Goal: Task Accomplishment & Management: Complete application form

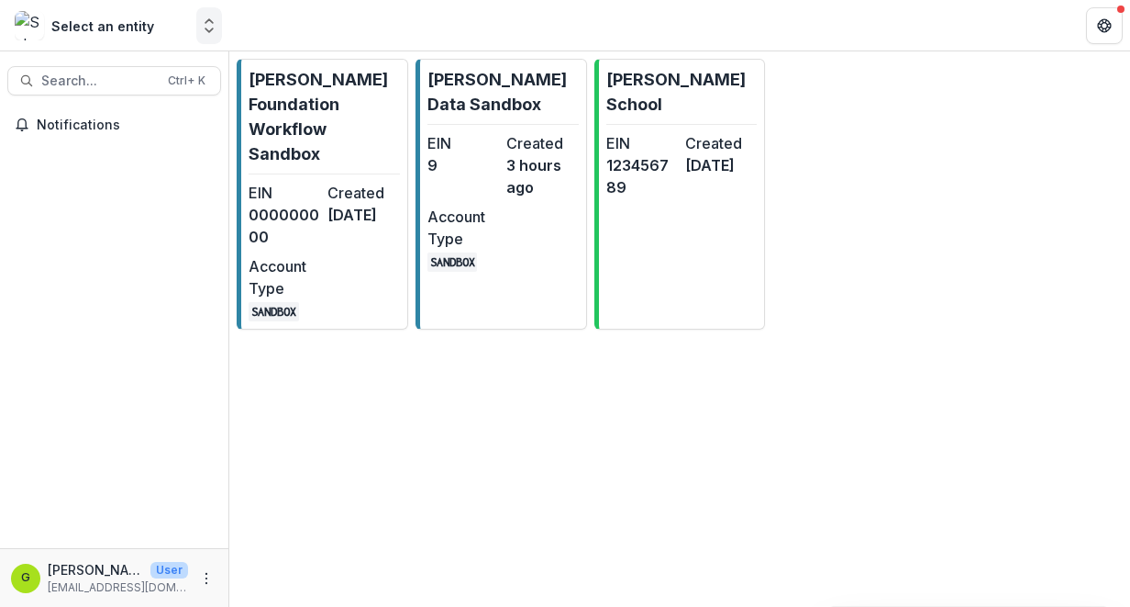
click at [215, 28] on icon "Open entity switcher" at bounding box center [209, 26] width 18 height 18
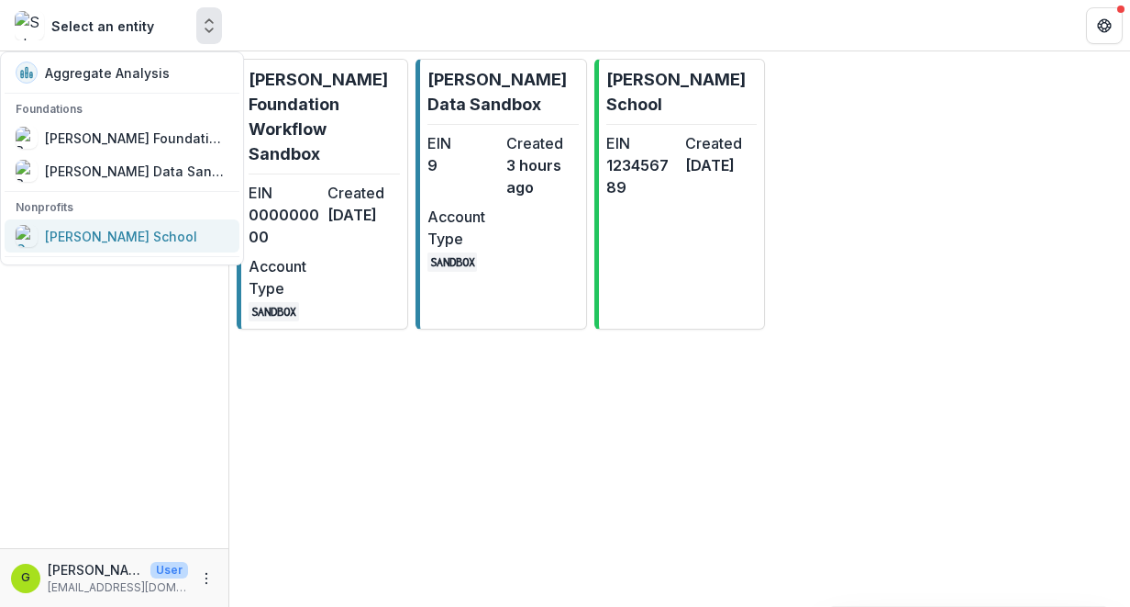
click at [128, 245] on div "[PERSON_NAME] School" at bounding box center [121, 236] width 152 height 19
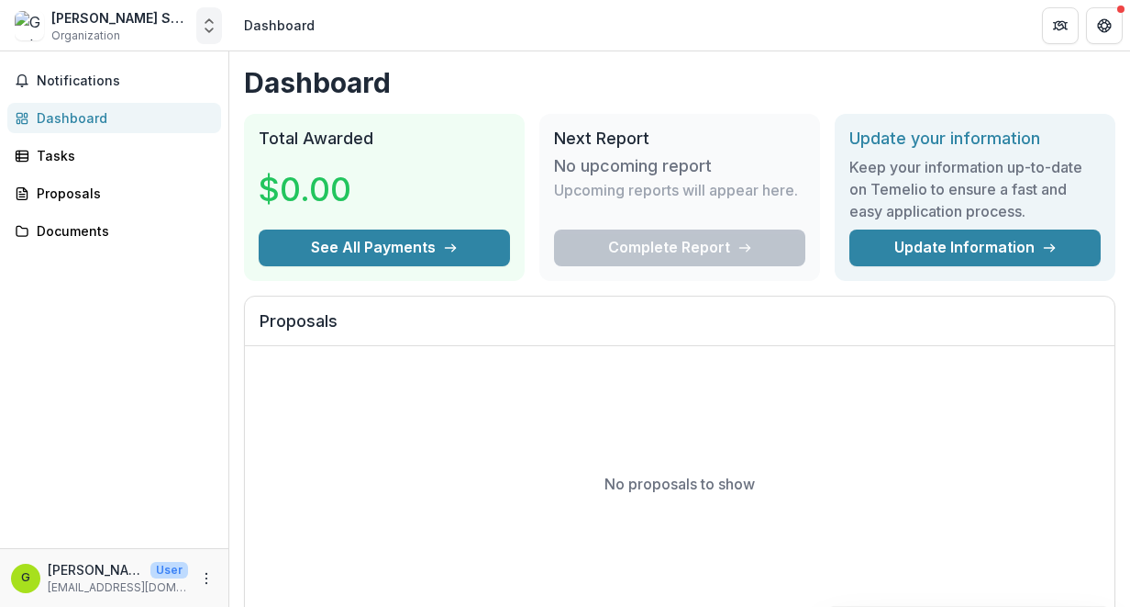
click at [208, 29] on icon "Open entity switcher" at bounding box center [209, 26] width 18 height 18
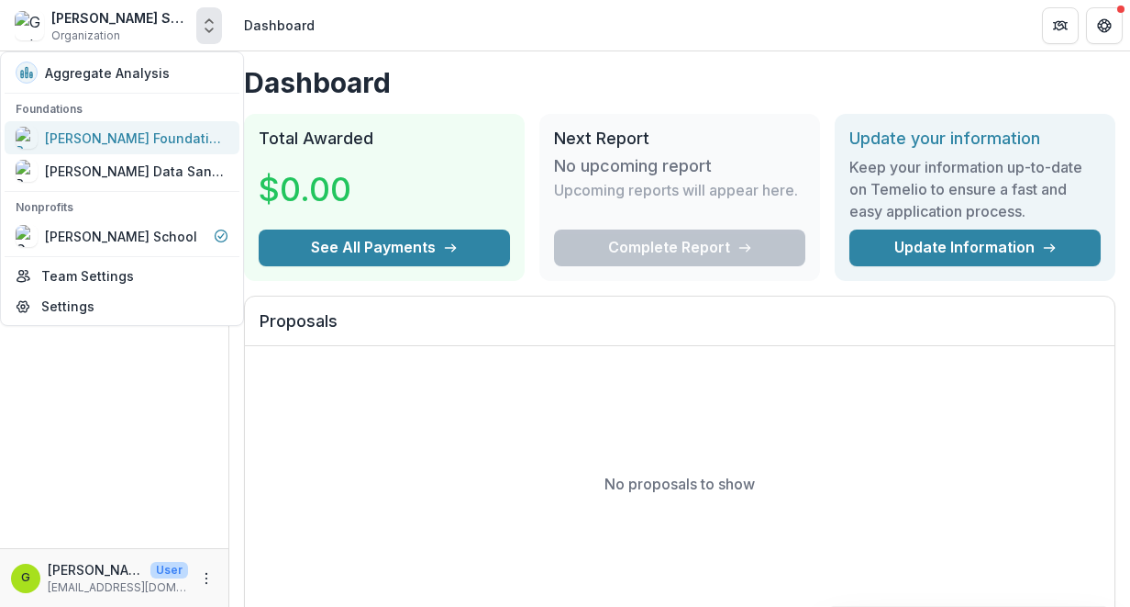
click at [106, 137] on div "[PERSON_NAME] Foundation Workflow Sandbox" at bounding box center [137, 137] width 184 height 19
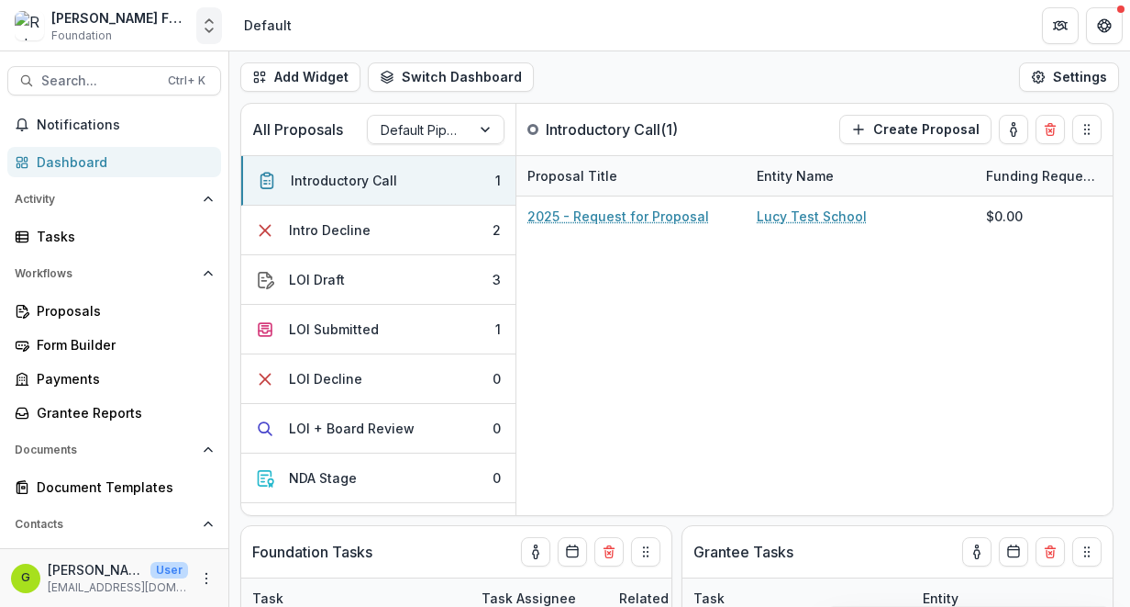
click at [205, 29] on icon "Open entity switcher" at bounding box center [209, 26] width 18 height 18
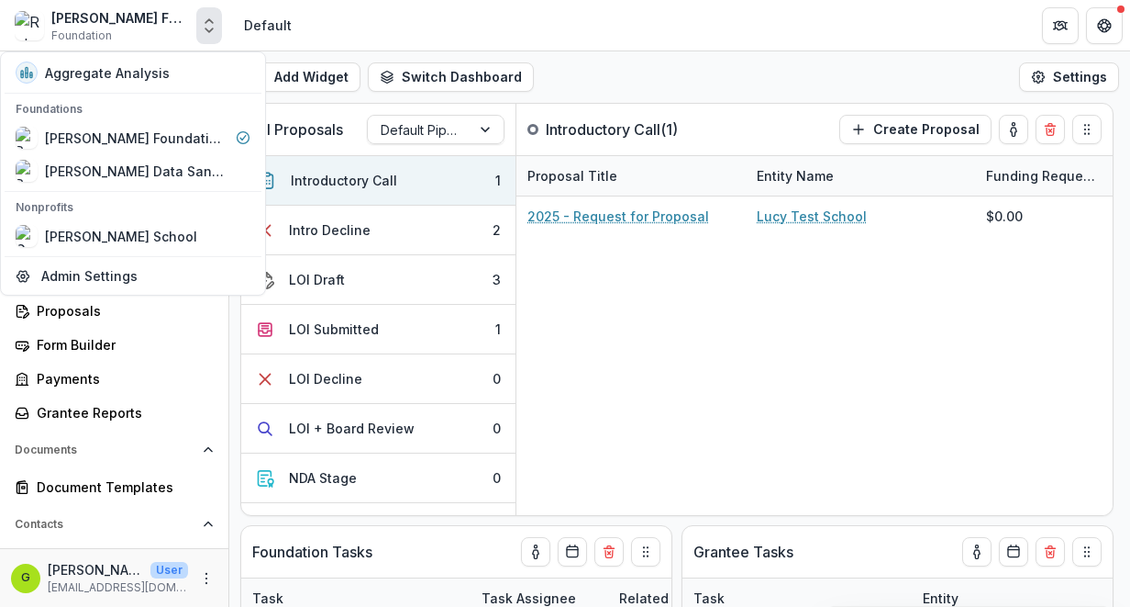
click at [204, 28] on icon "Open entity switcher" at bounding box center [209, 26] width 18 height 18
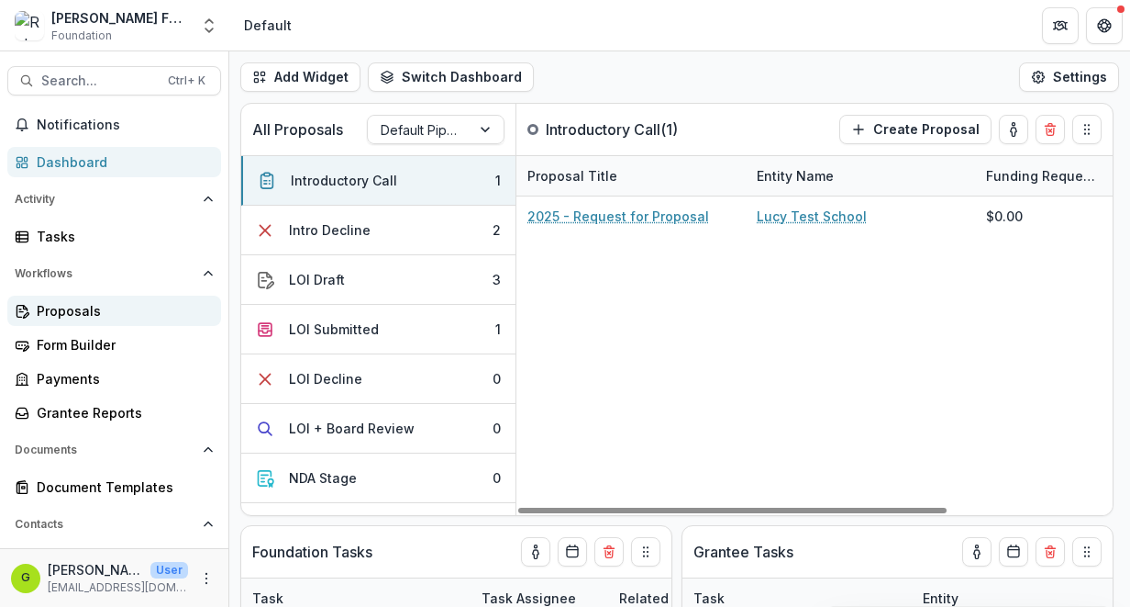
click at [63, 308] on div "Proposals" at bounding box center [122, 310] width 170 height 19
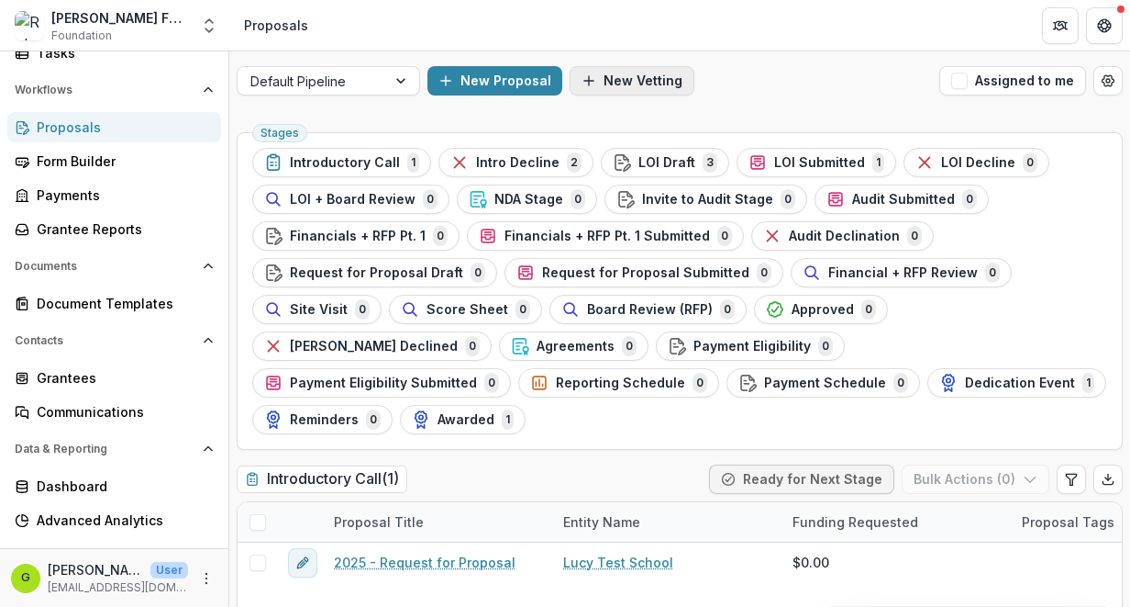
click at [636, 84] on button "New Vetting" at bounding box center [632, 80] width 125 height 29
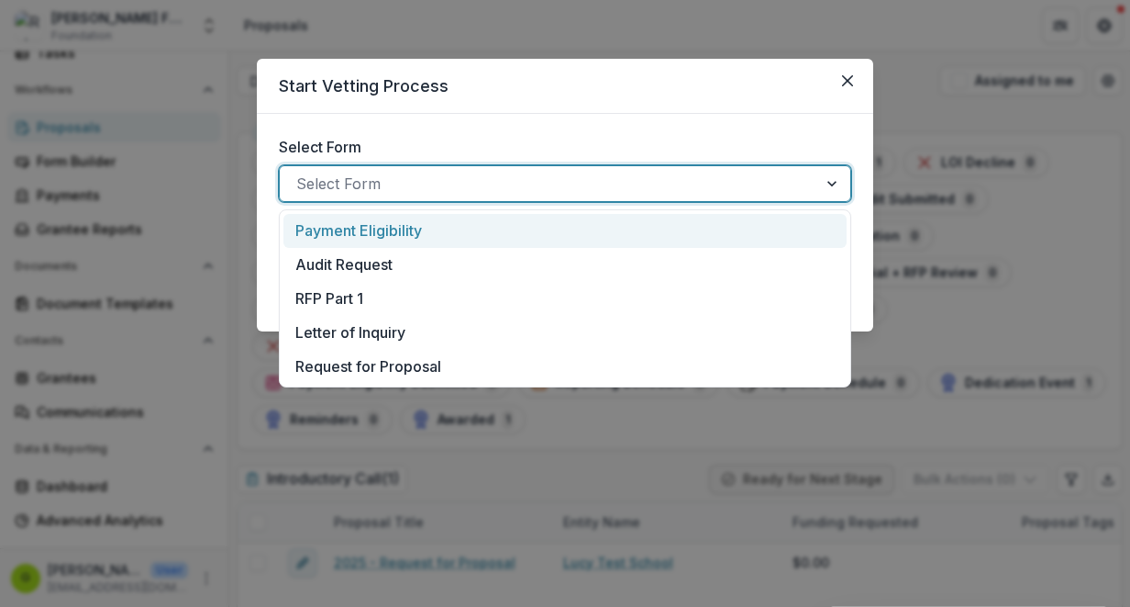
click at [833, 184] on div at bounding box center [834, 183] width 33 height 35
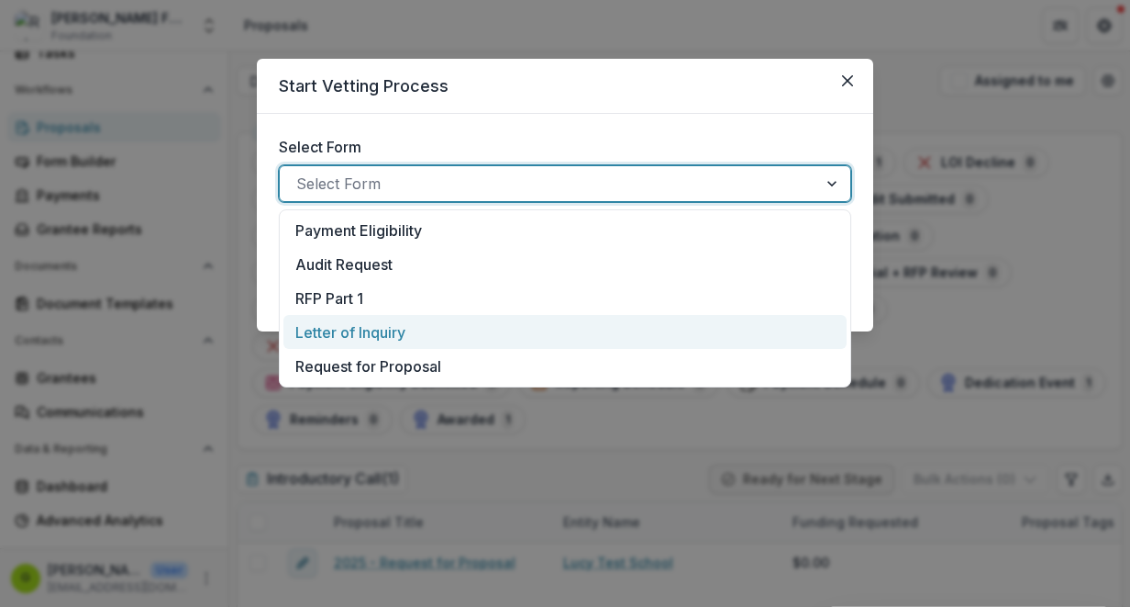
click at [430, 331] on div "Letter of Inquiry" at bounding box center [565, 332] width 540 height 22
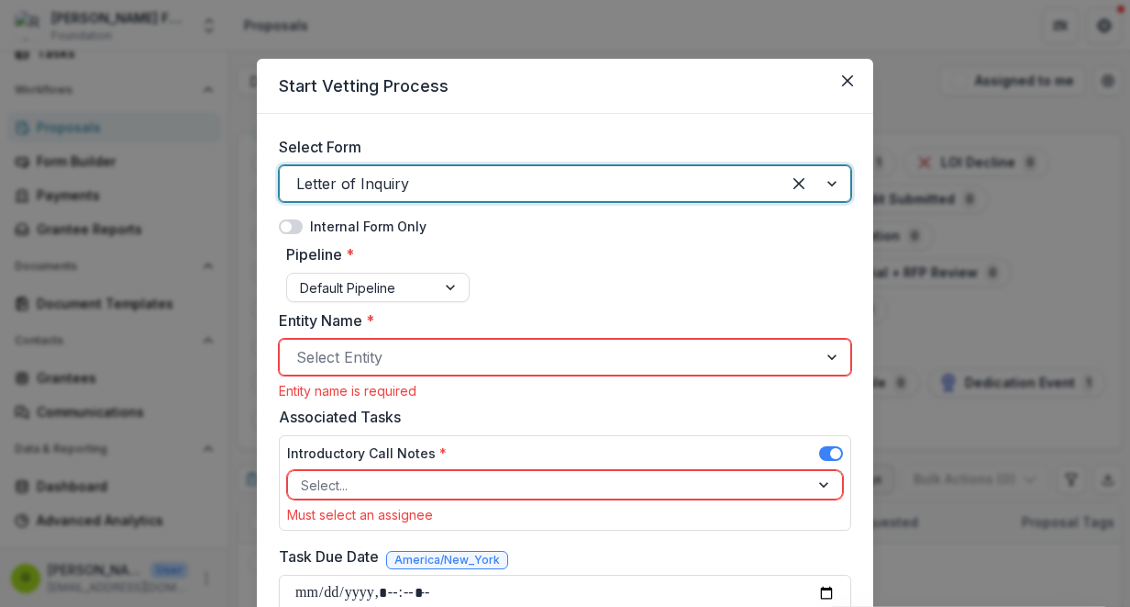
click at [822, 360] on div at bounding box center [834, 357] width 33 height 35
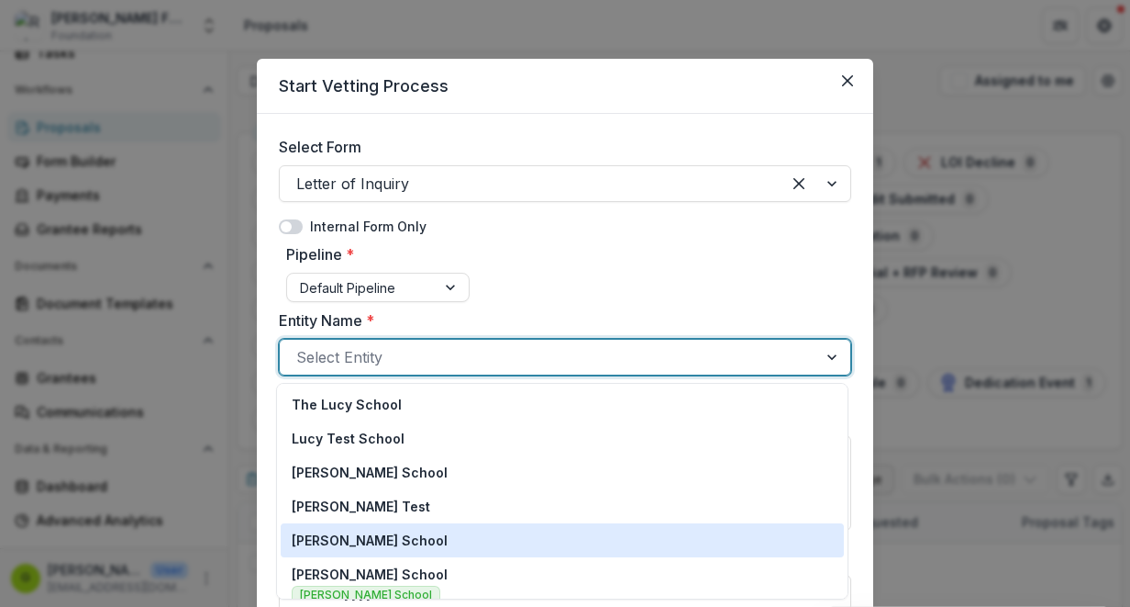
click at [503, 545] on div "[PERSON_NAME] School" at bounding box center [562, 539] width 541 height 19
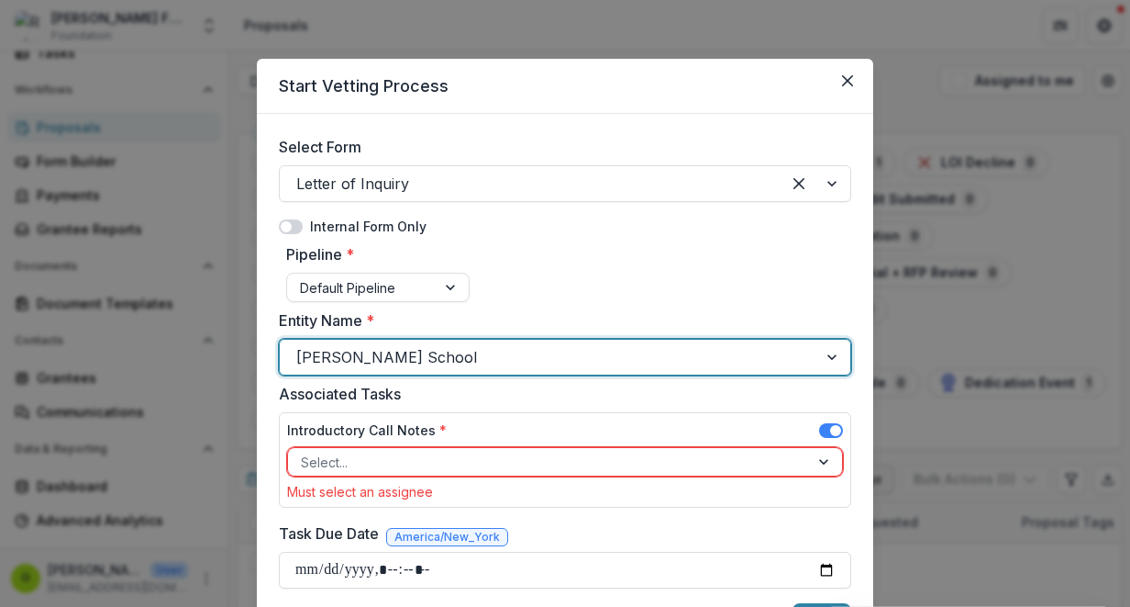
click at [817, 461] on div at bounding box center [825, 462] width 33 height 28
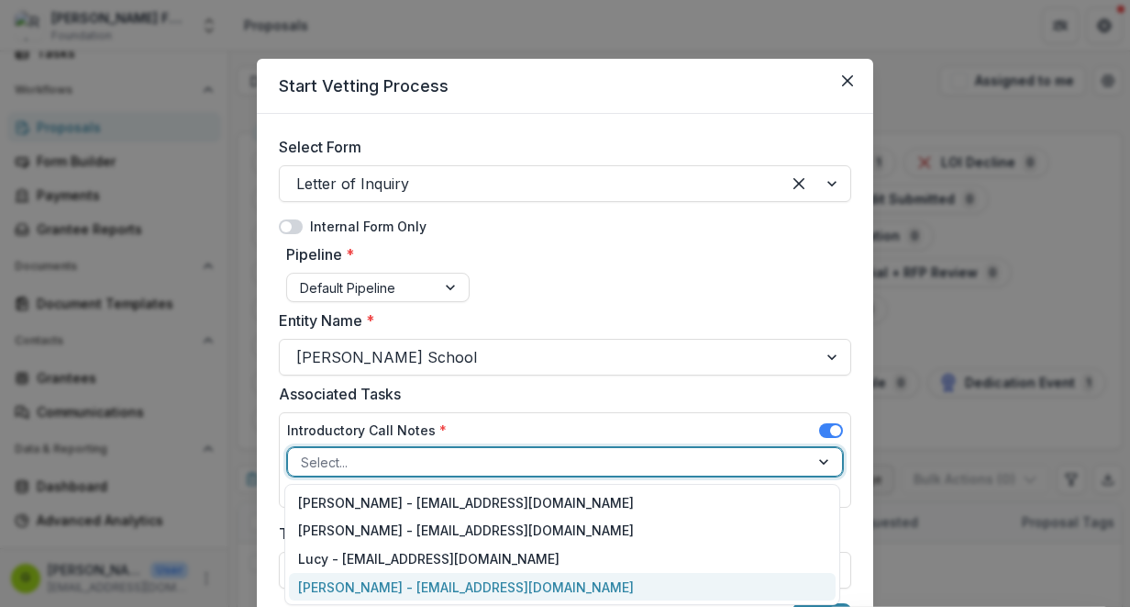
click at [540, 593] on div "[PERSON_NAME] - [EMAIL_ADDRESS][DOMAIN_NAME]" at bounding box center [562, 587] width 547 height 28
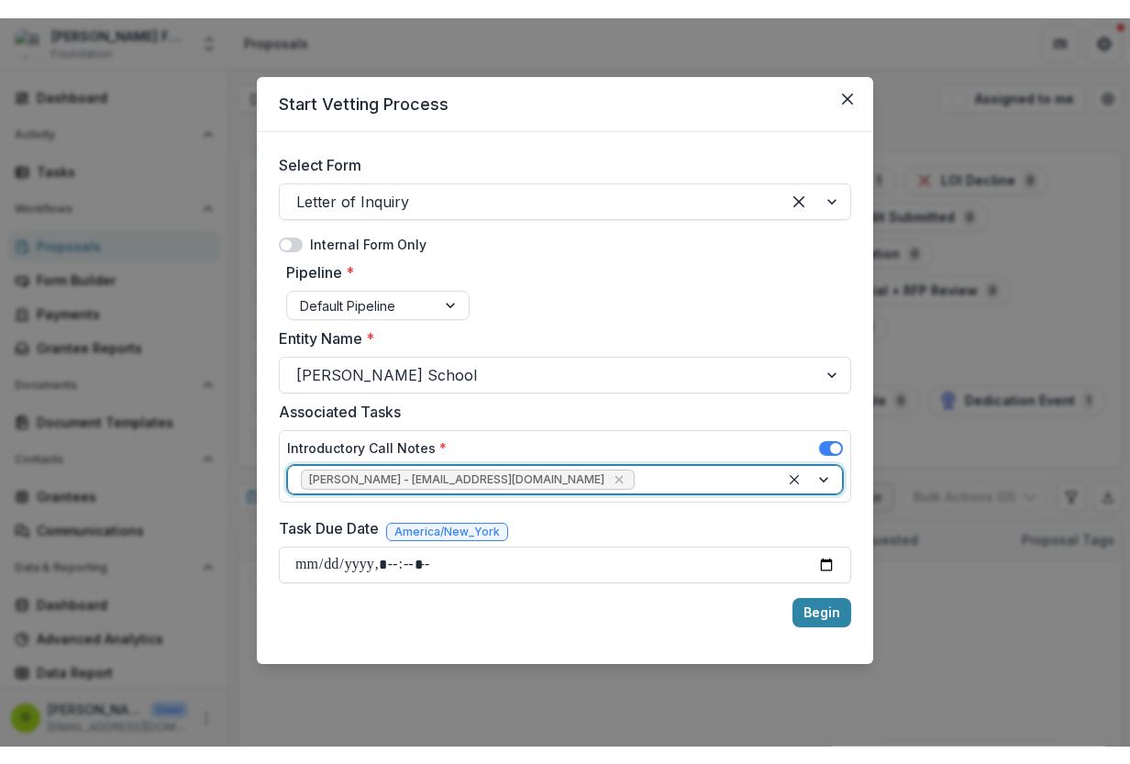
scroll to position [47, 0]
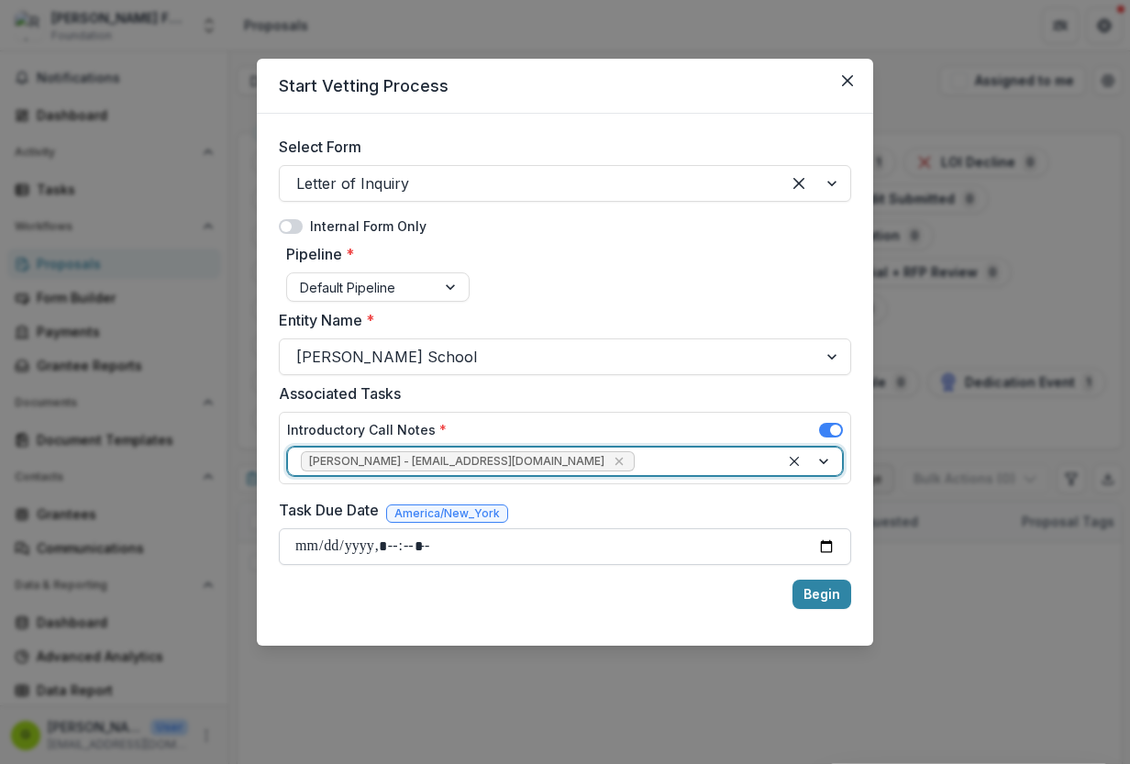
click at [818, 548] on input "Task Due Date" at bounding box center [565, 547] width 573 height 37
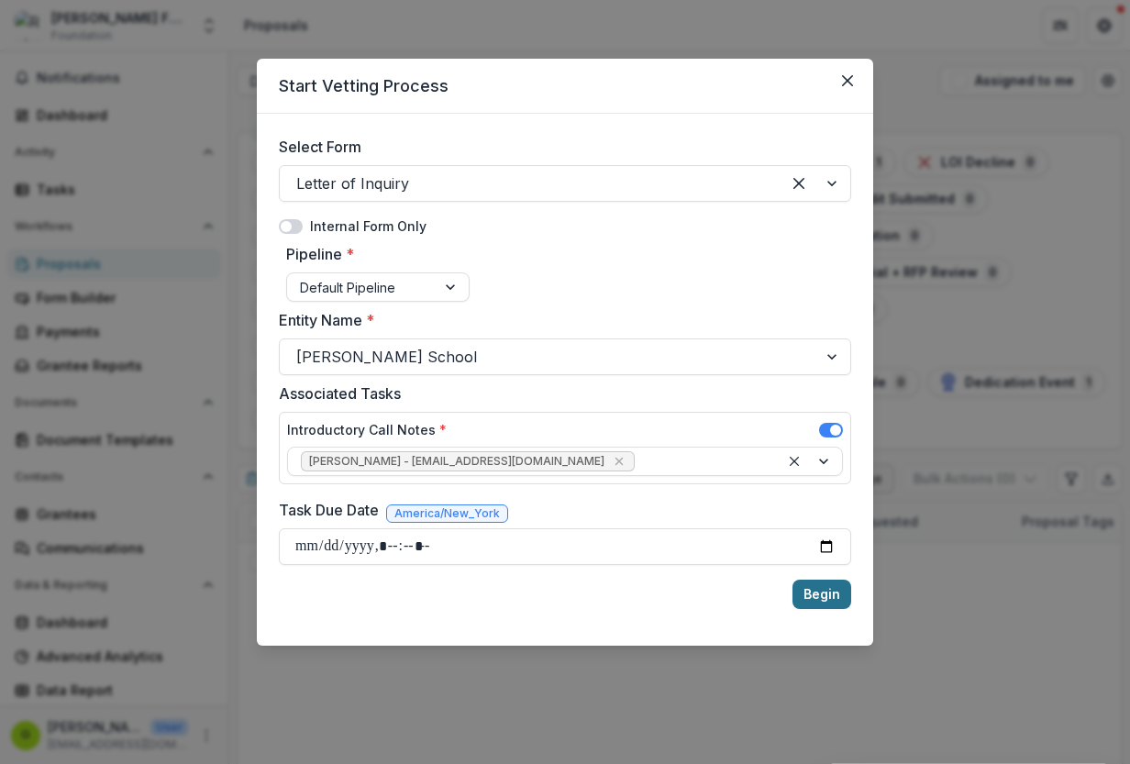
type input "**********"
click at [822, 587] on button "Begin" at bounding box center [822, 594] width 59 height 29
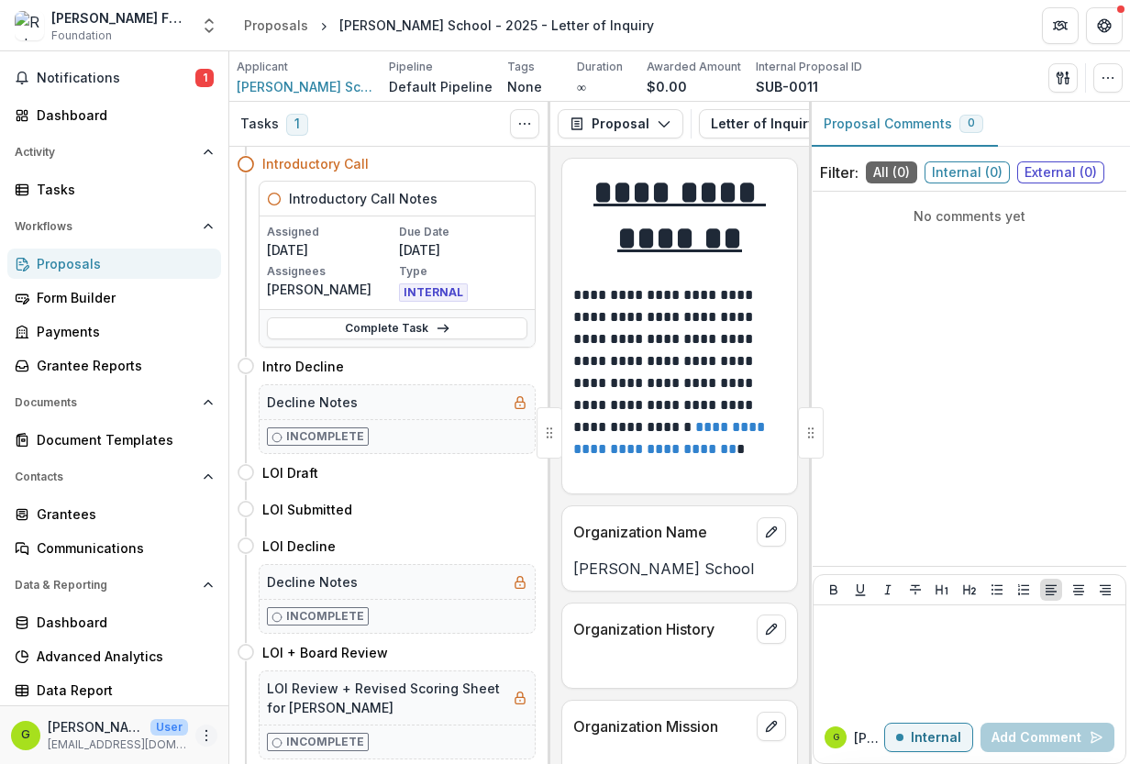
click at [199, 606] on icon "More" at bounding box center [206, 736] width 15 height 15
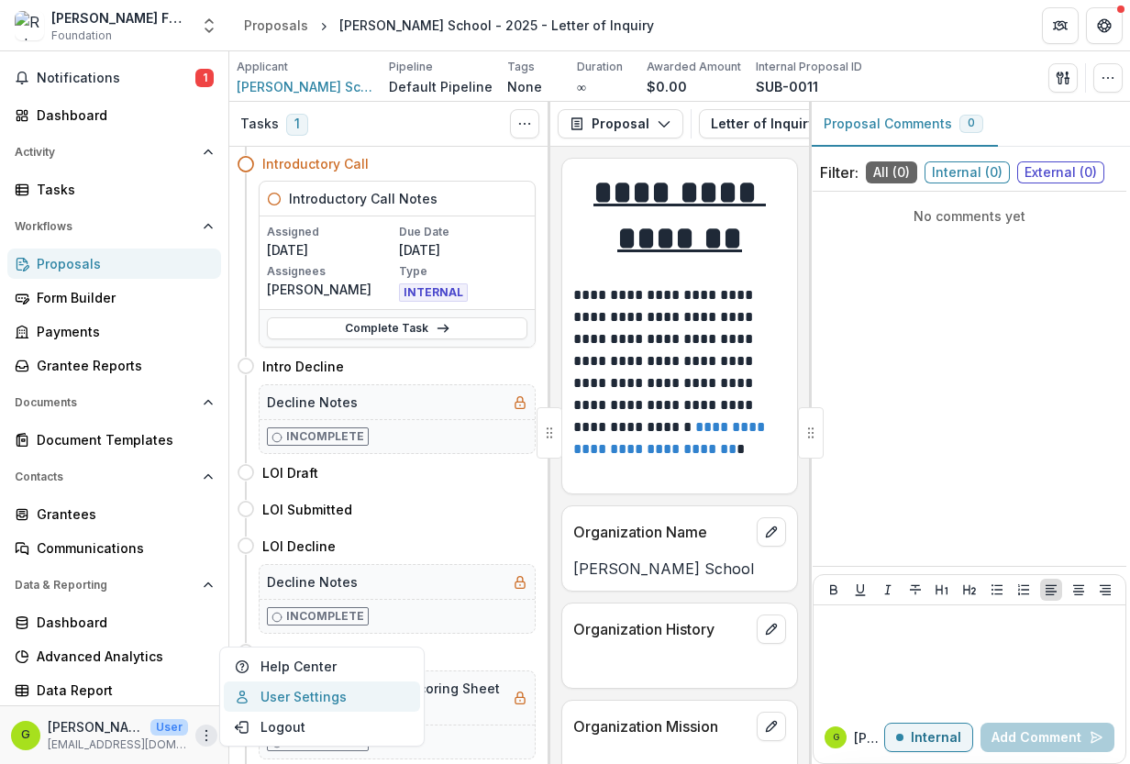
click at [320, 606] on link "User Settings" at bounding box center [322, 697] width 196 height 30
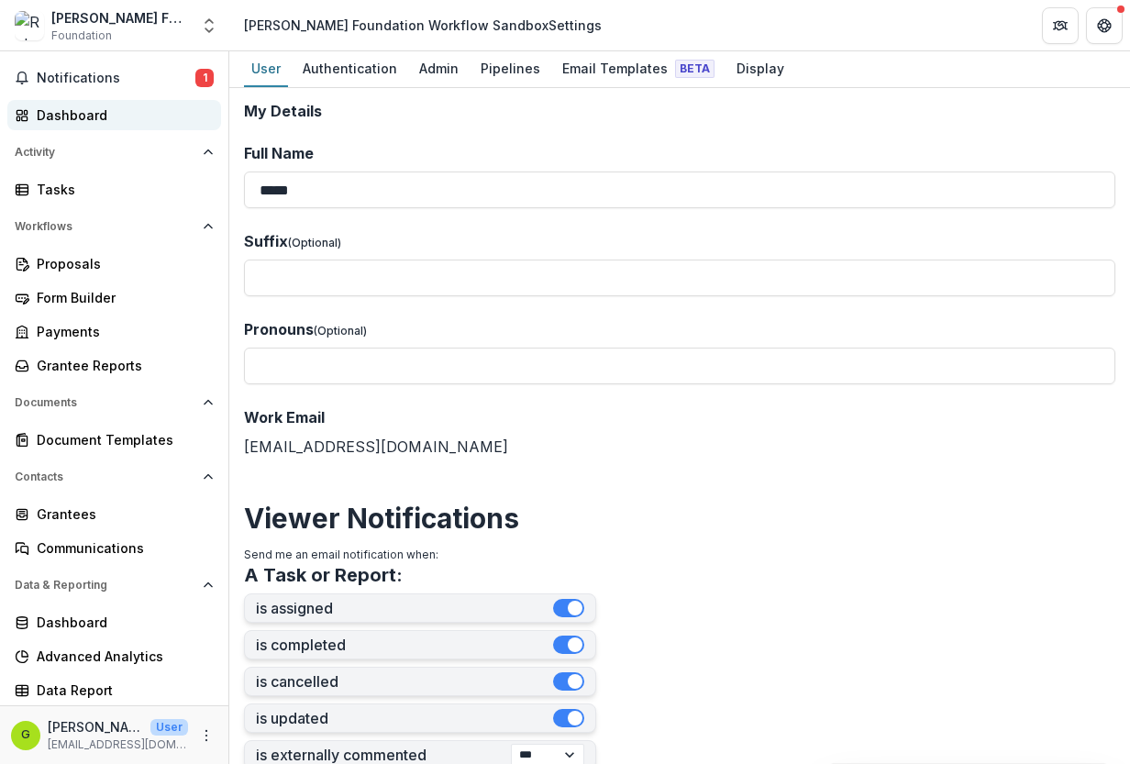
click at [67, 112] on div "Dashboard" at bounding box center [122, 115] width 170 height 19
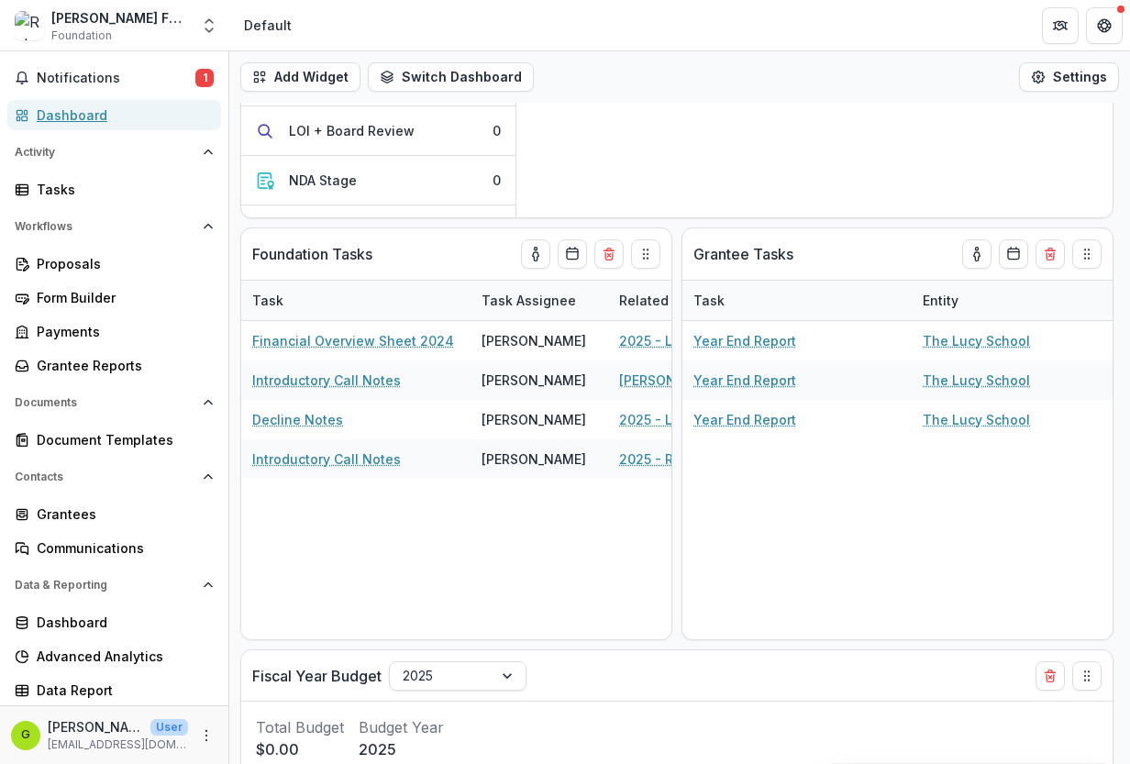
scroll to position [228, 0]
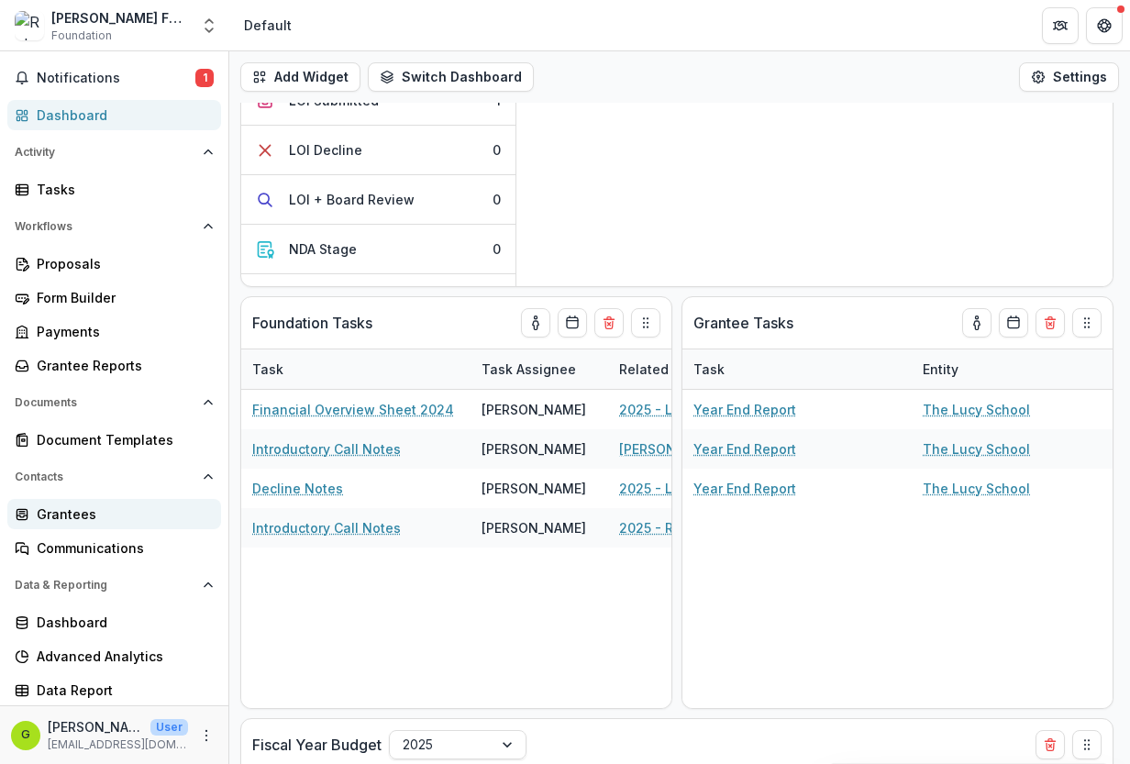
click at [56, 511] on div "Grantees" at bounding box center [122, 514] width 170 height 19
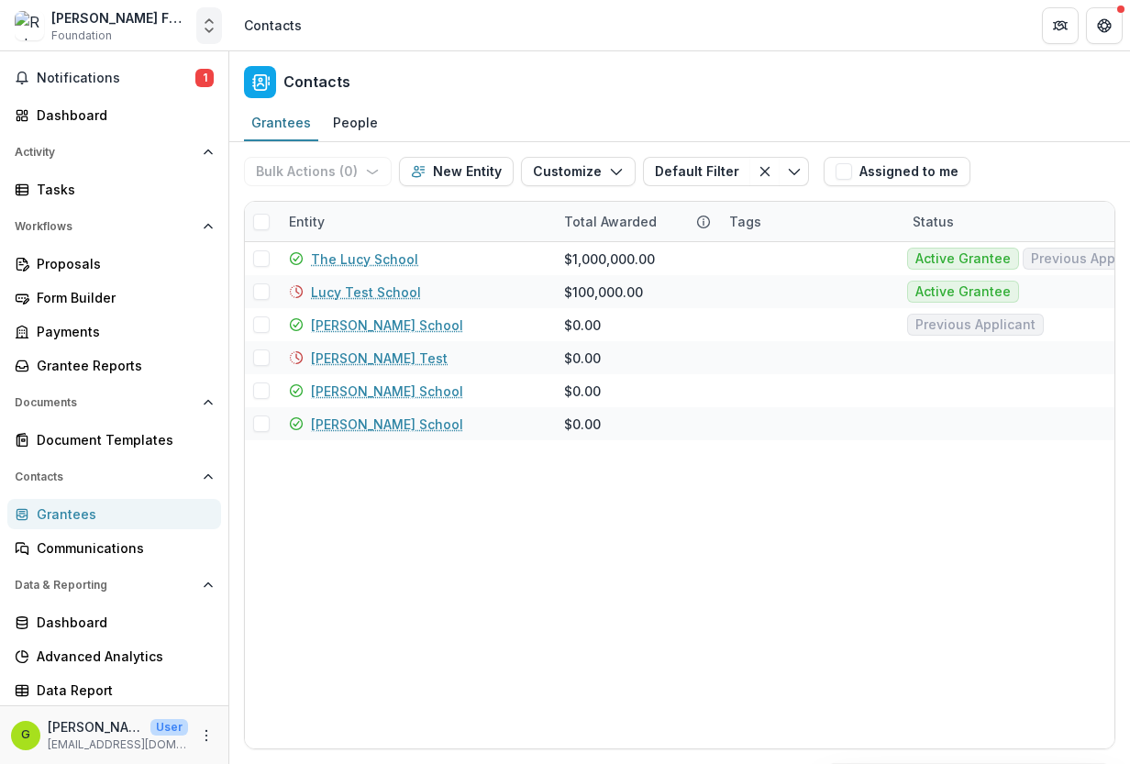
click at [206, 28] on icon "Open entity switcher" at bounding box center [209, 26] width 18 height 18
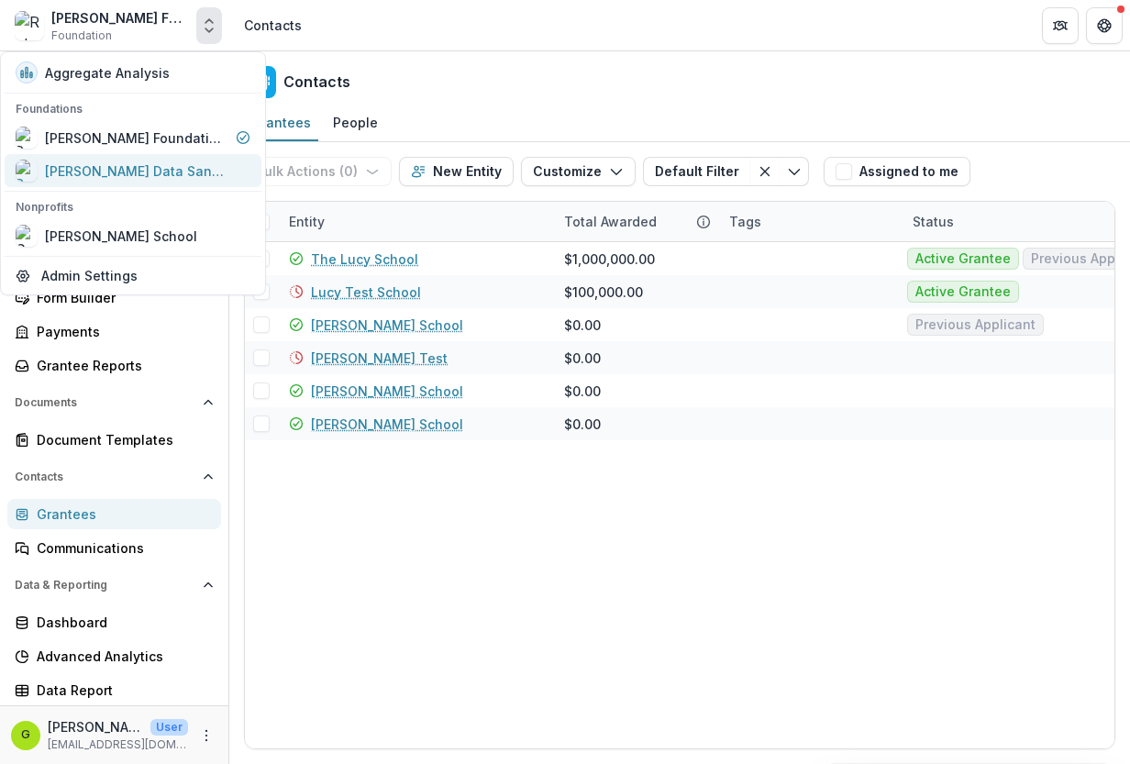
click at [141, 168] on div "[PERSON_NAME] Data Sandbox" at bounding box center [137, 170] width 184 height 19
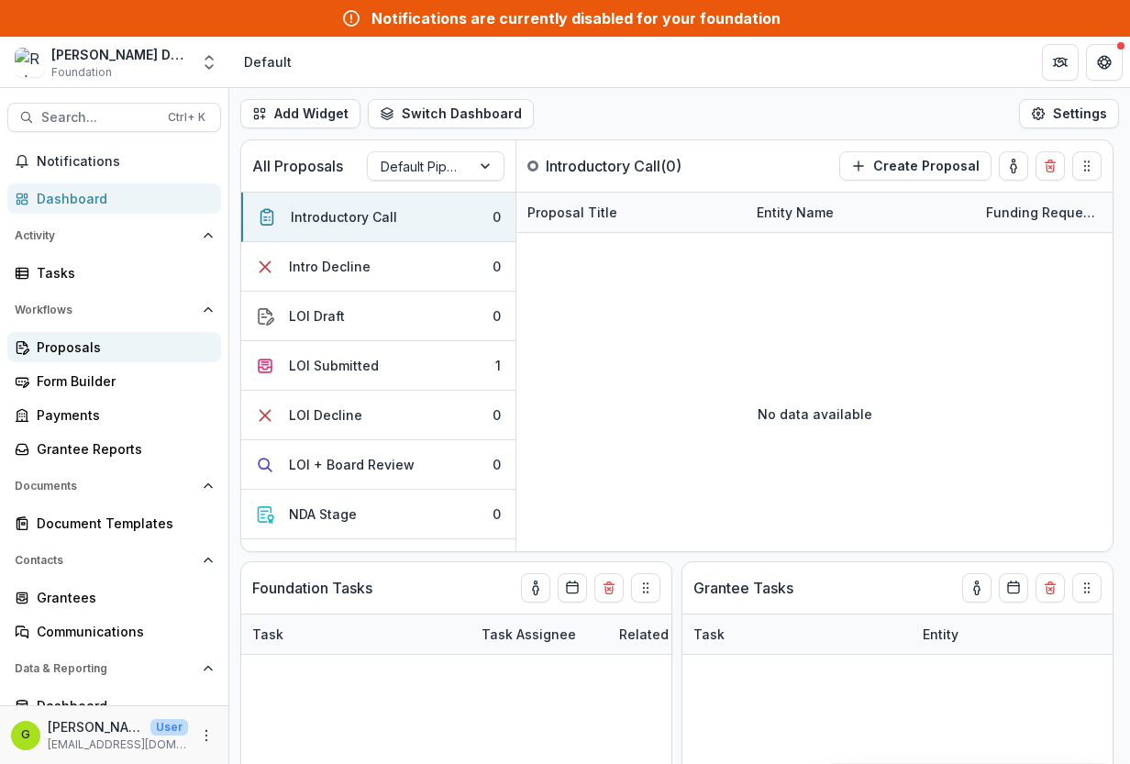
click at [55, 353] on div "Proposals" at bounding box center [122, 347] width 170 height 19
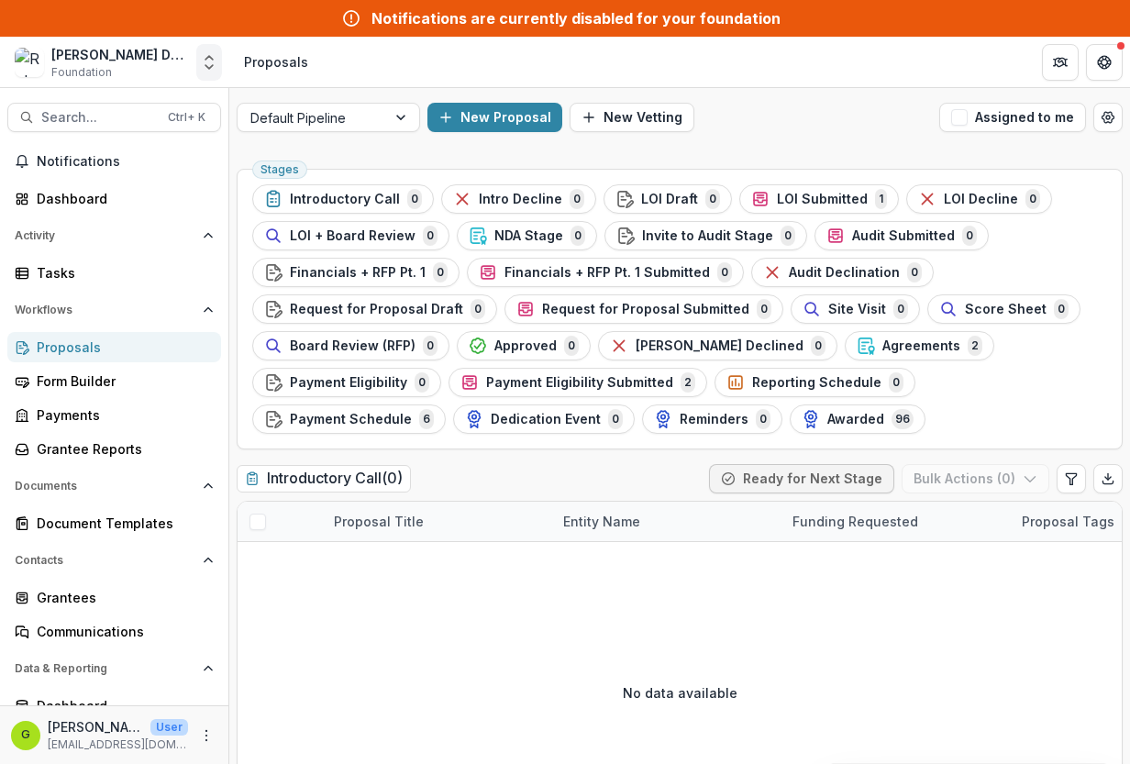
click at [208, 67] on polyline "Open entity switcher" at bounding box center [209, 67] width 7 height 4
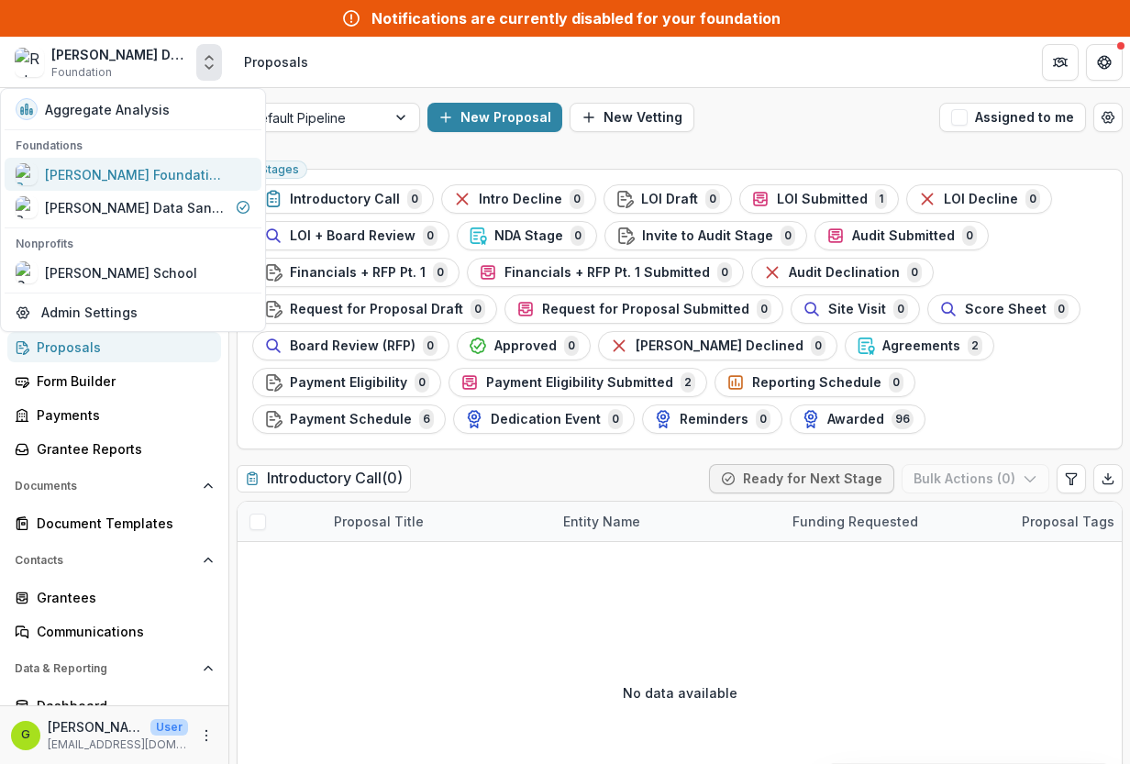
click at [100, 180] on div "[PERSON_NAME] Foundation Workflow Sandbox" at bounding box center [137, 174] width 184 height 19
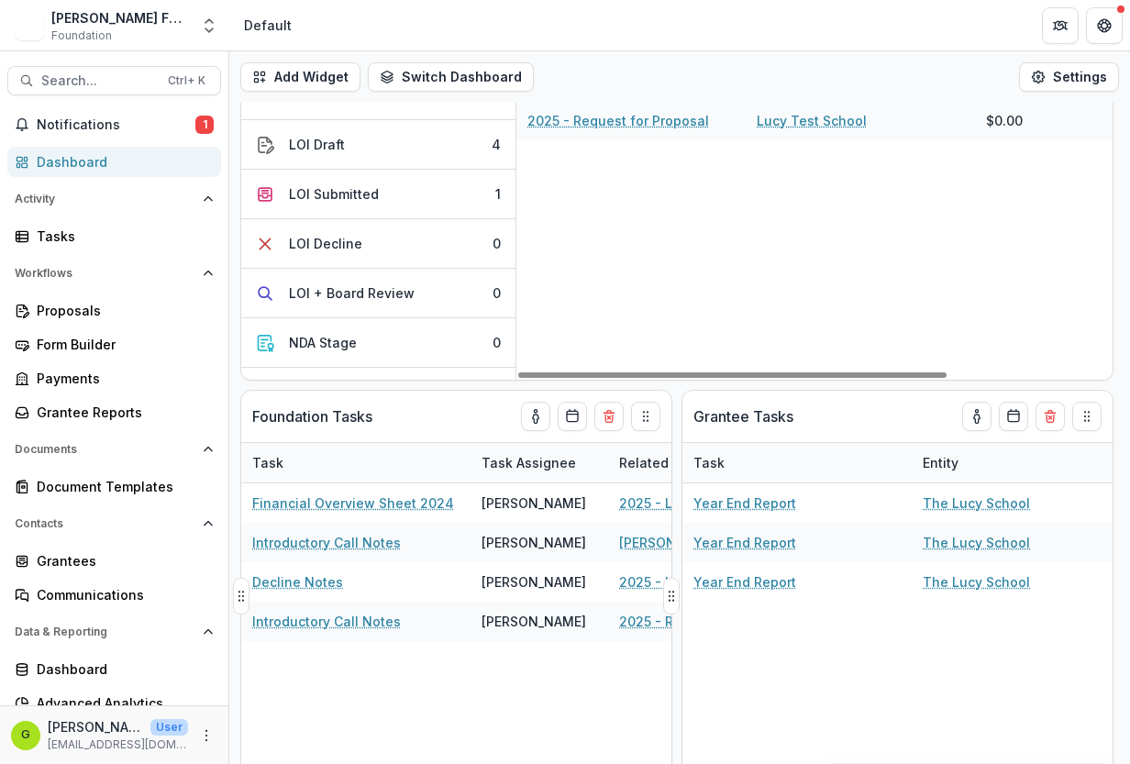
scroll to position [275, 0]
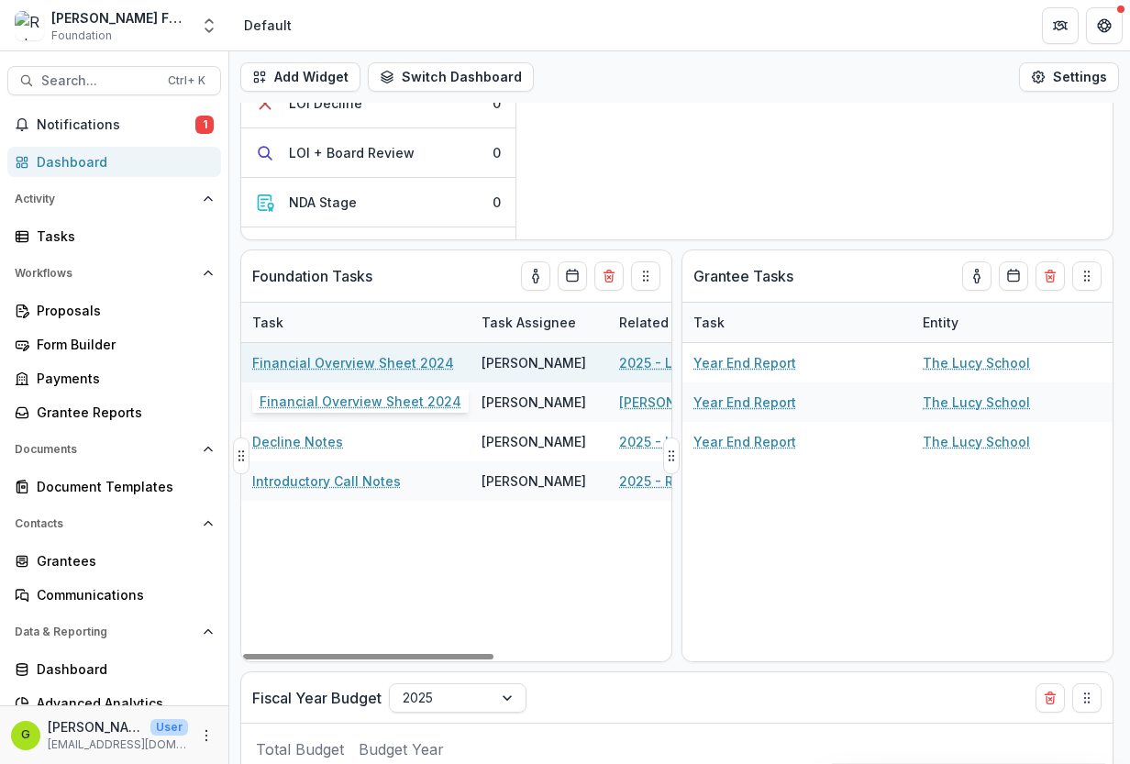
click at [323, 367] on link "Financial Overview Sheet 2024" at bounding box center [353, 362] width 202 height 19
